Goal: Task Accomplishment & Management: Use online tool/utility

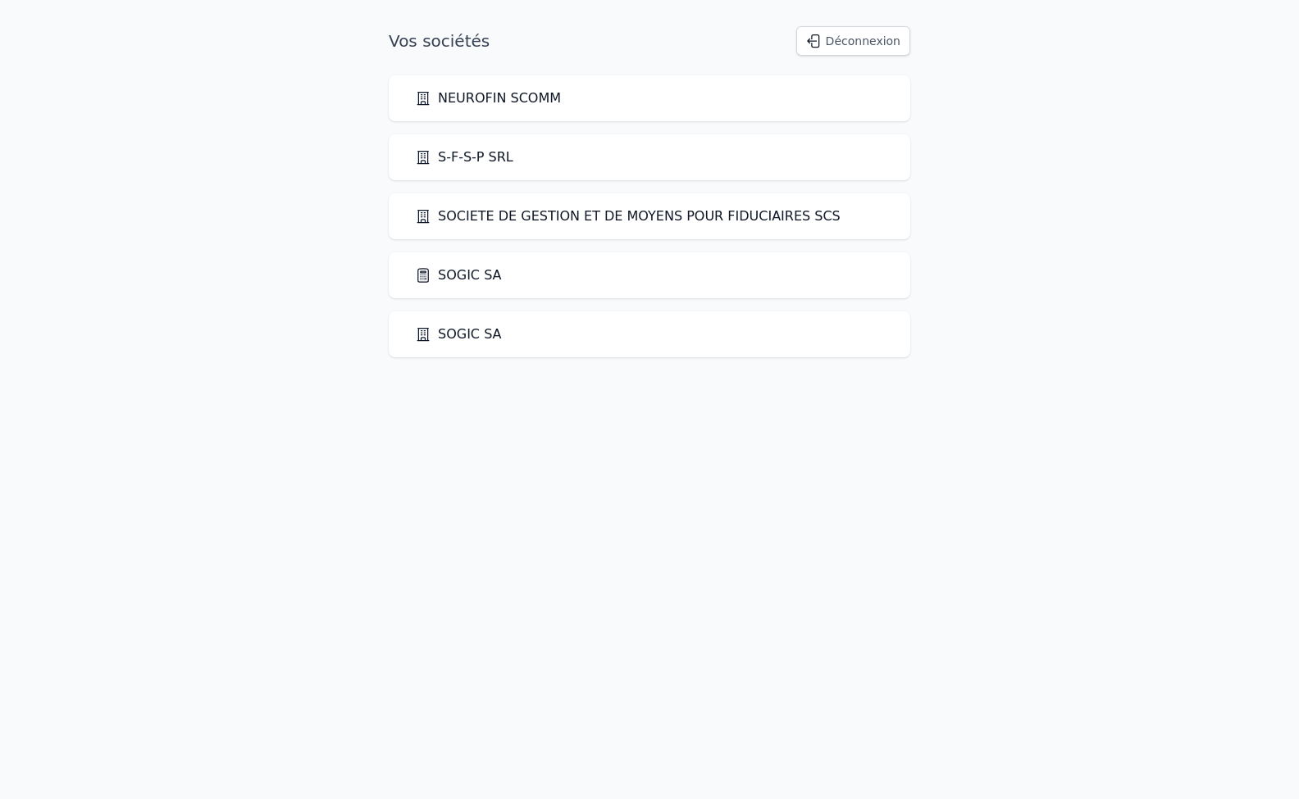
click at [448, 272] on link "SOGIC SA" at bounding box center [458, 276] width 87 height 20
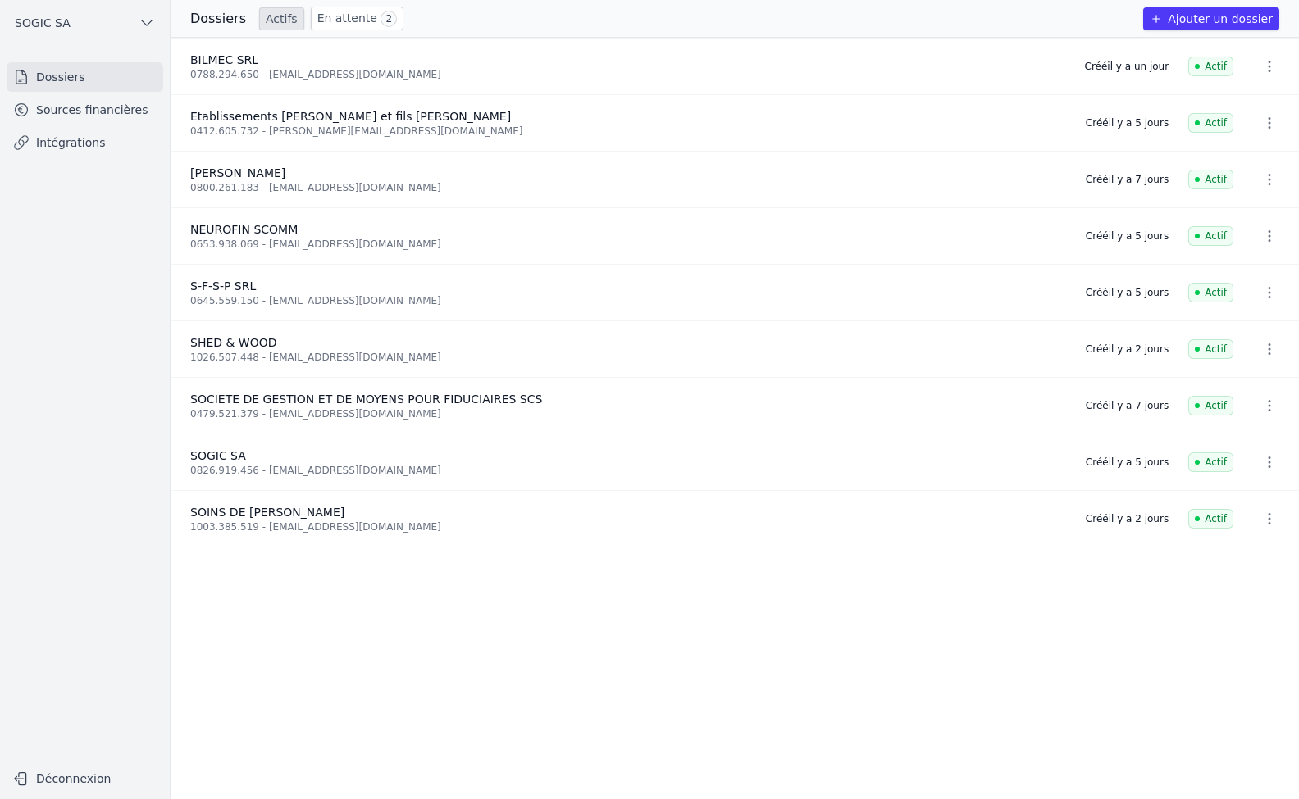
click at [62, 116] on link "Sources financières" at bounding box center [85, 110] width 157 height 30
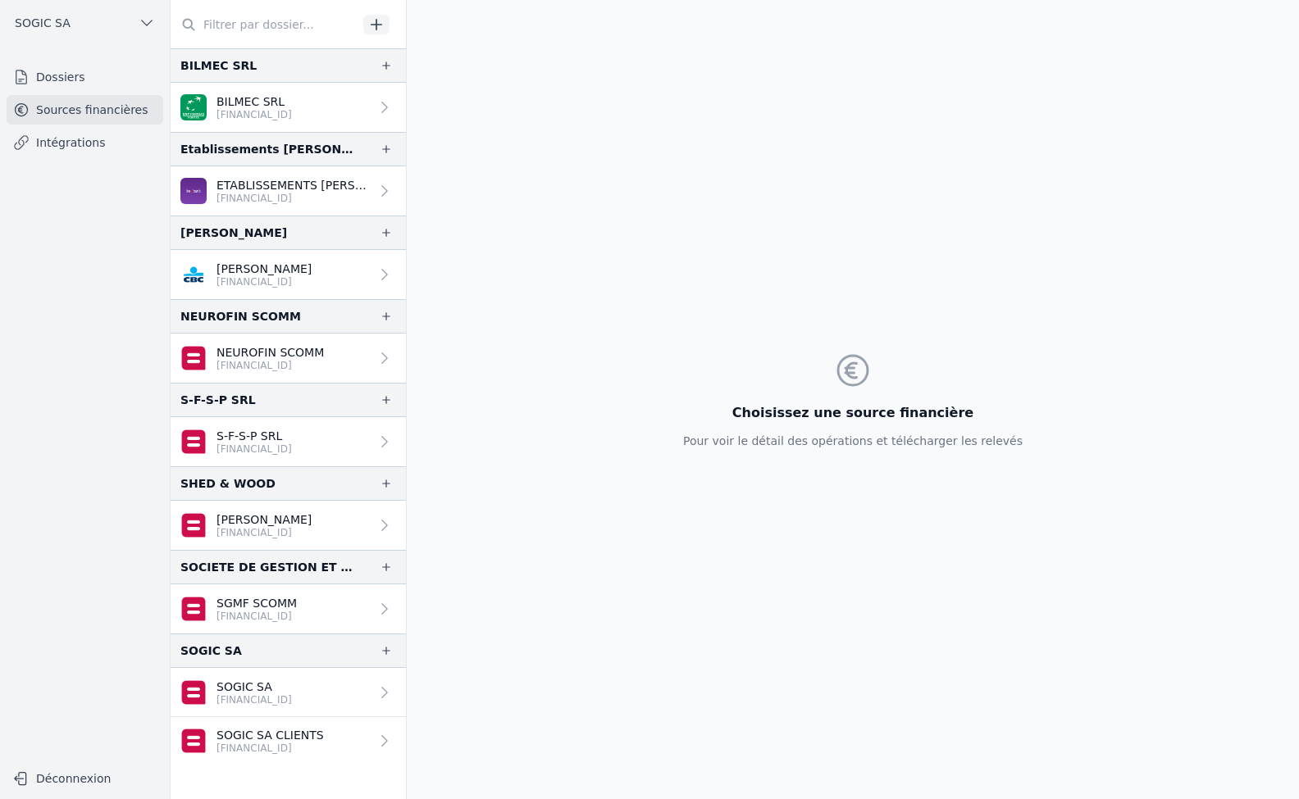
click at [257, 534] on p "[FINANCIAL_ID]" at bounding box center [263, 532] width 95 height 13
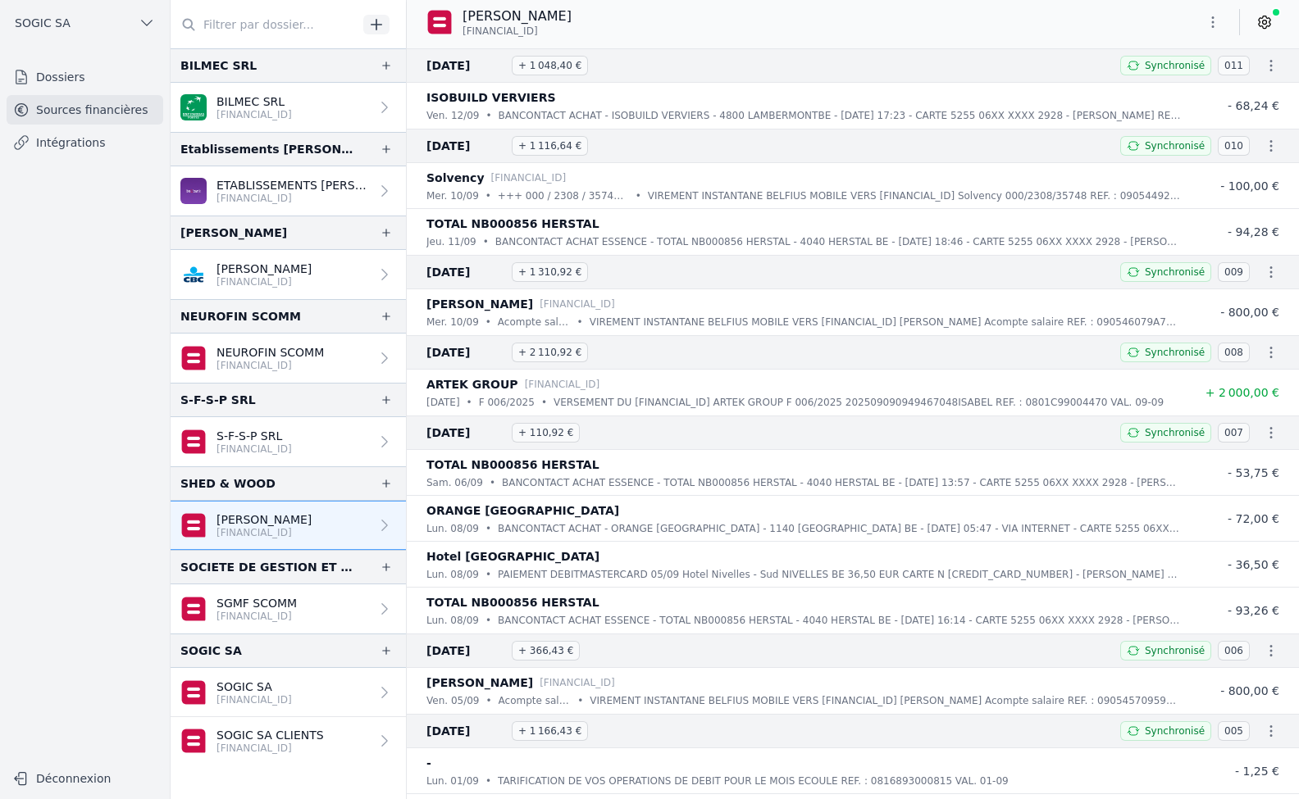
click at [71, 142] on link "Intégrations" at bounding box center [85, 143] width 157 height 30
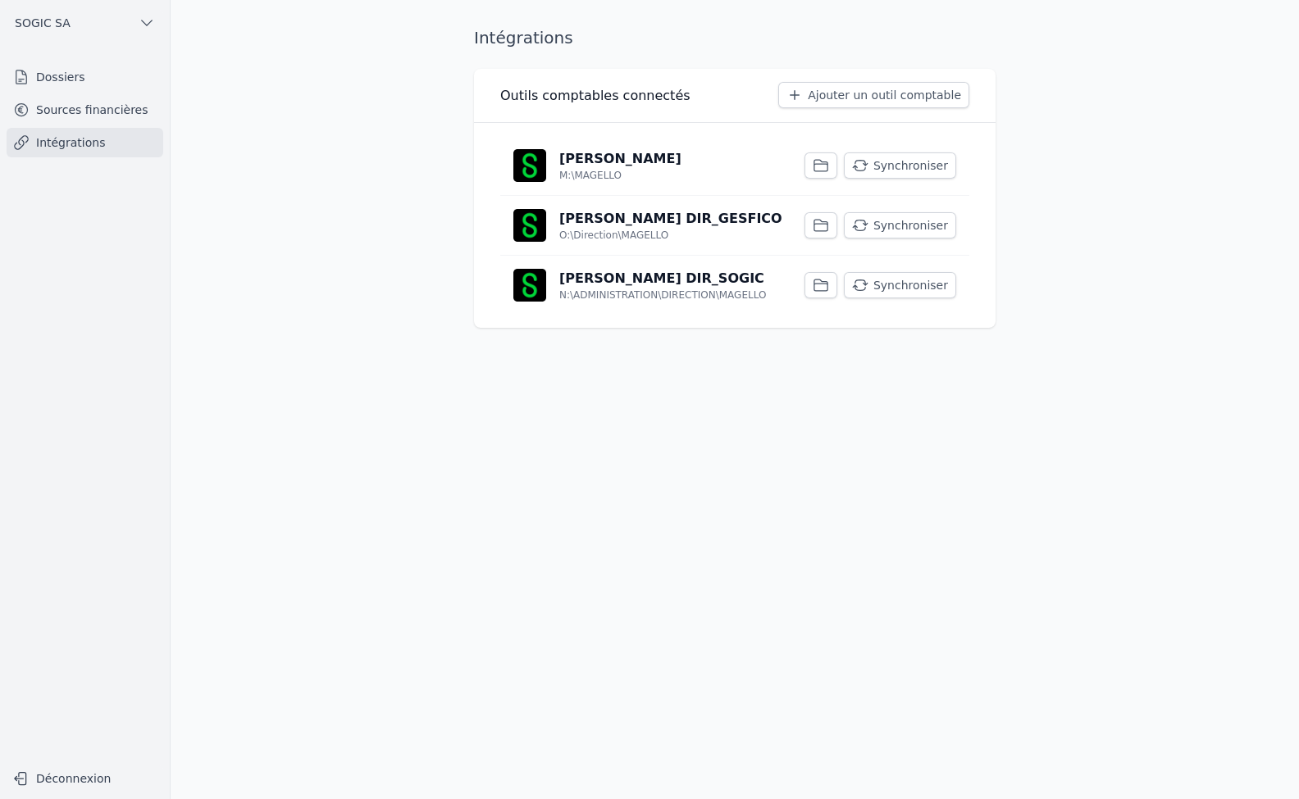
click at [905, 283] on button "Synchroniser" at bounding box center [900, 285] width 112 height 26
click at [895, 221] on button "Synchroniser" at bounding box center [900, 225] width 112 height 26
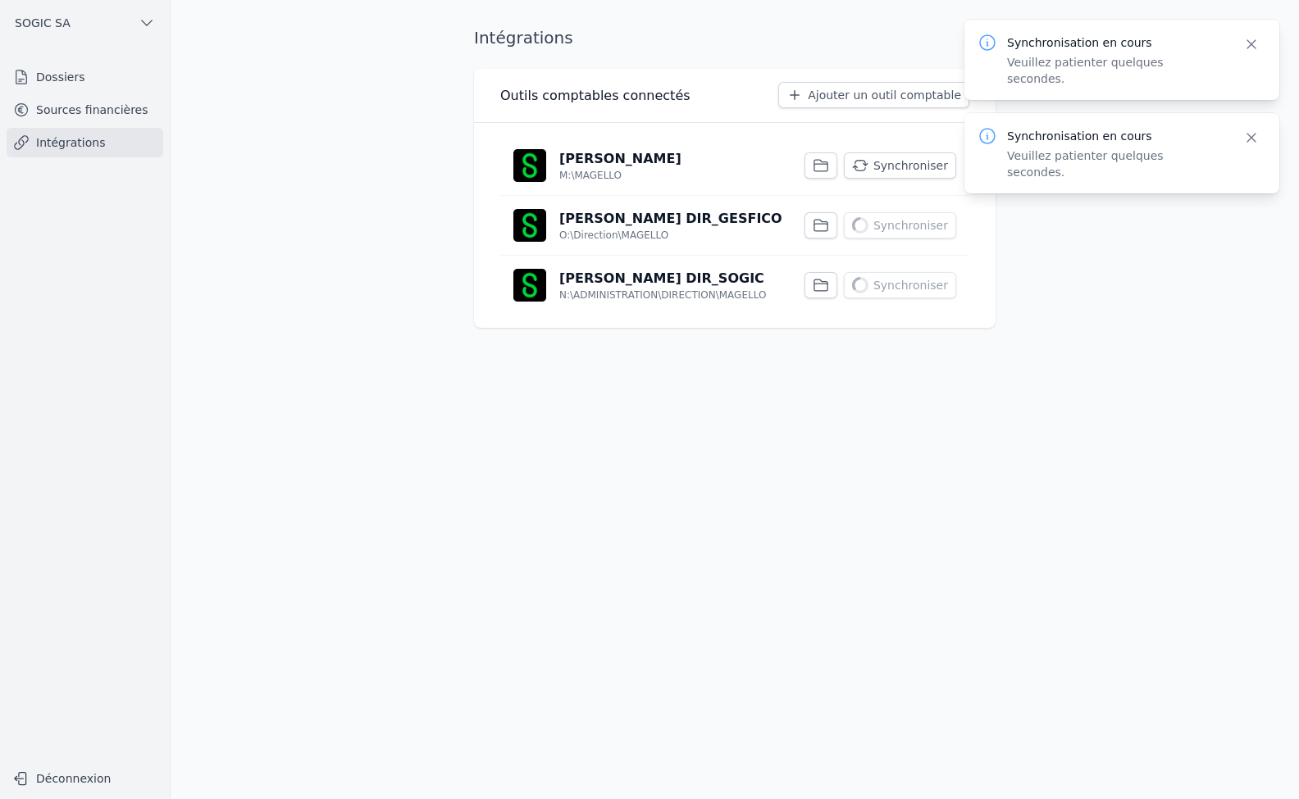
click at [902, 165] on button "Synchroniser" at bounding box center [900, 165] width 112 height 26
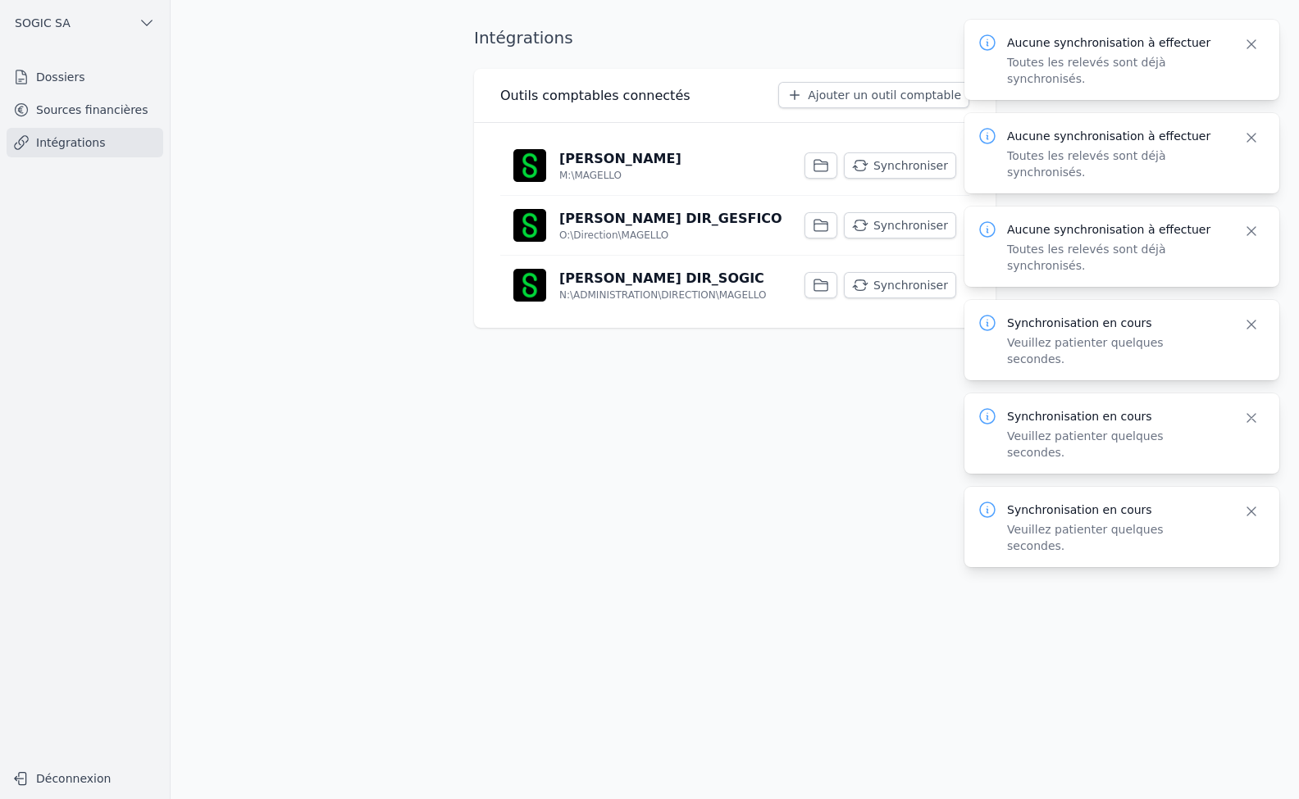
click at [73, 108] on link "Sources financières" at bounding box center [85, 110] width 157 height 30
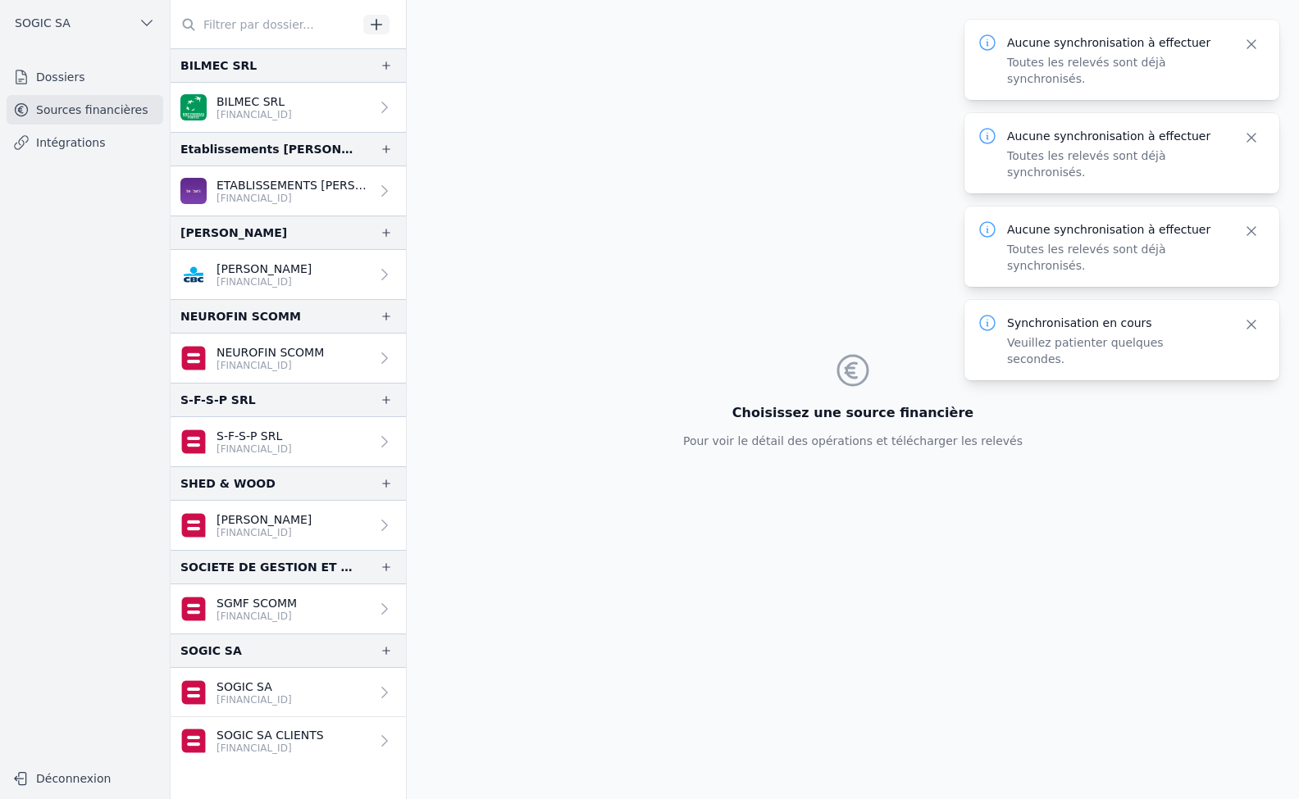
click at [262, 610] on p "[FINANCIAL_ID]" at bounding box center [256, 616] width 80 height 13
